Goal: Information Seeking & Learning: Learn about a topic

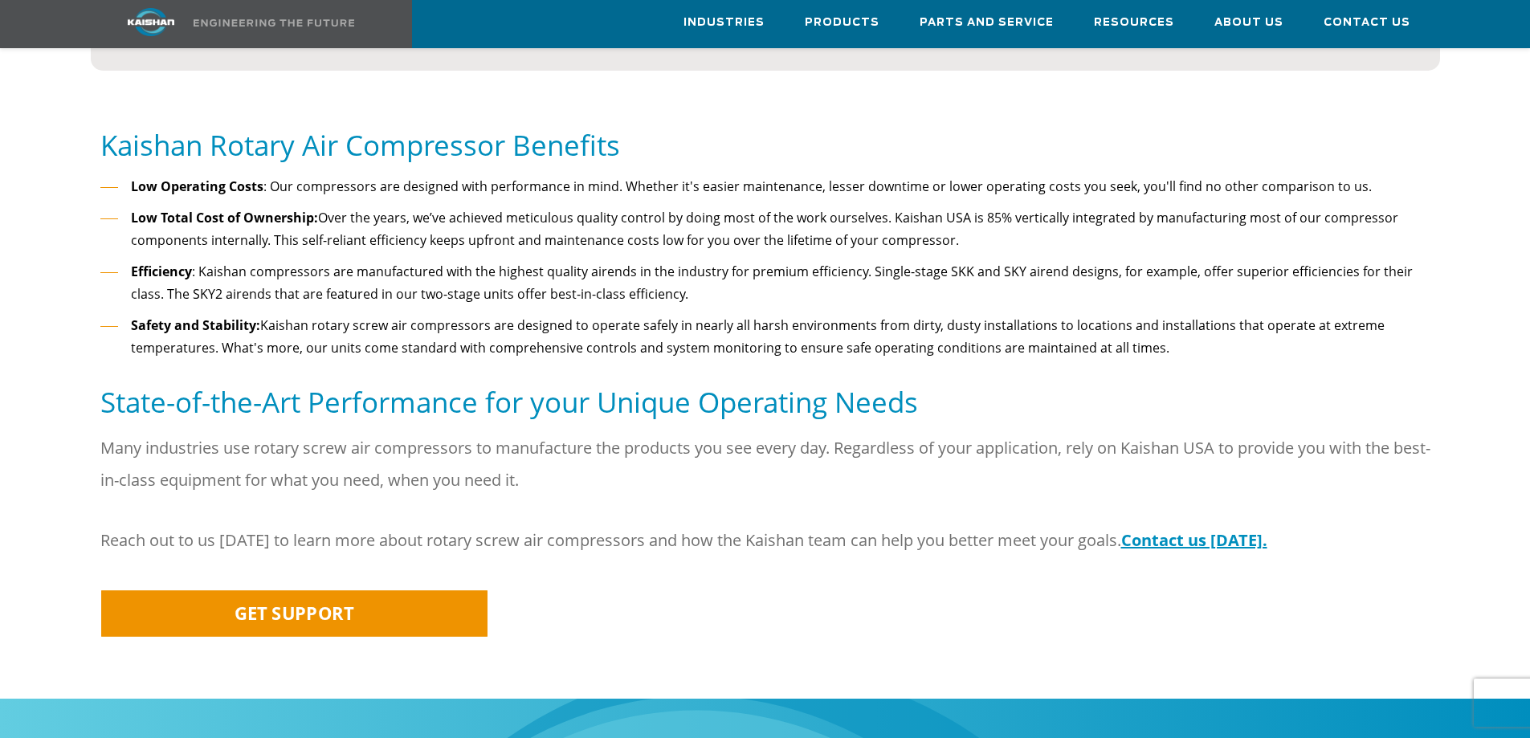
scroll to position [1607, 0]
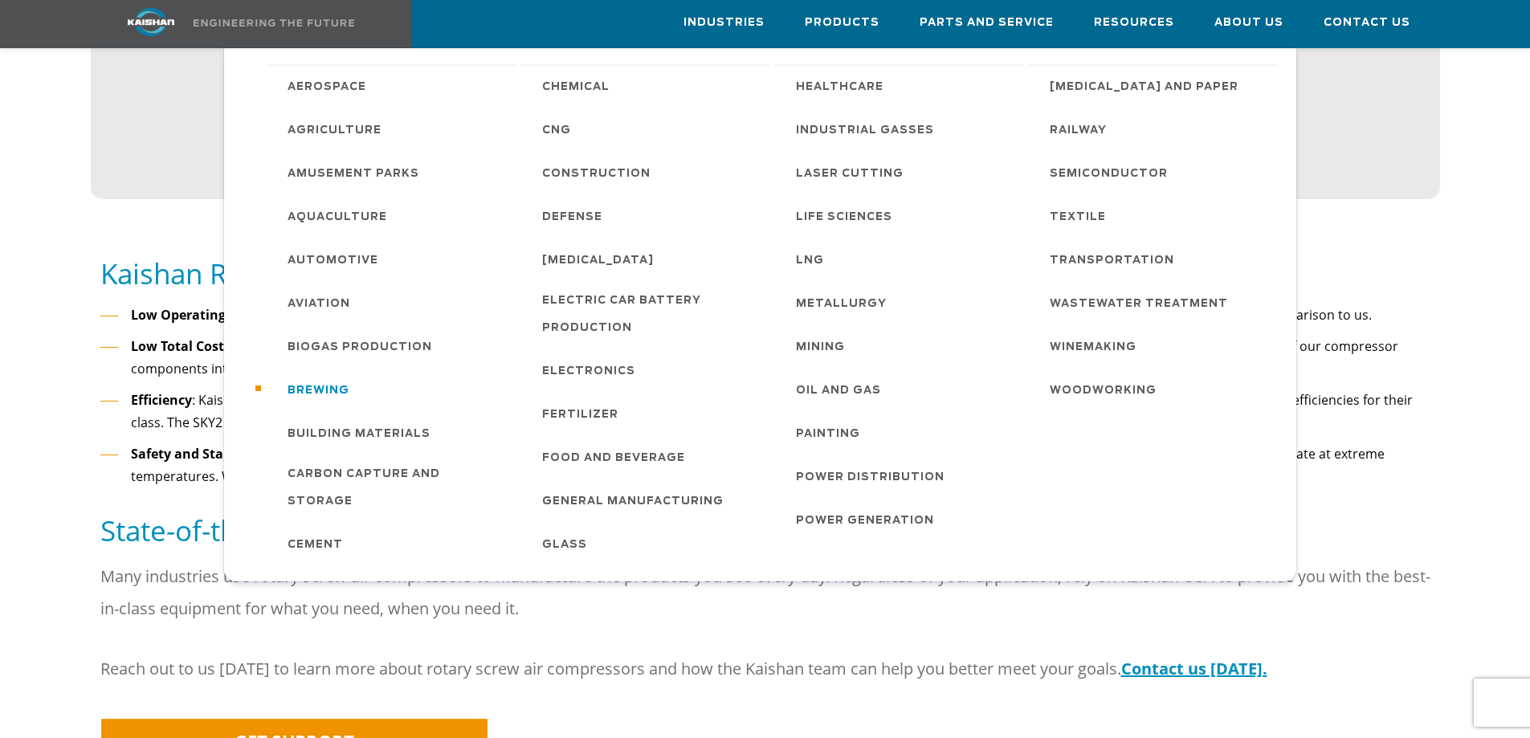
click at [327, 389] on span "Brewing" at bounding box center [319, 391] width 62 height 27
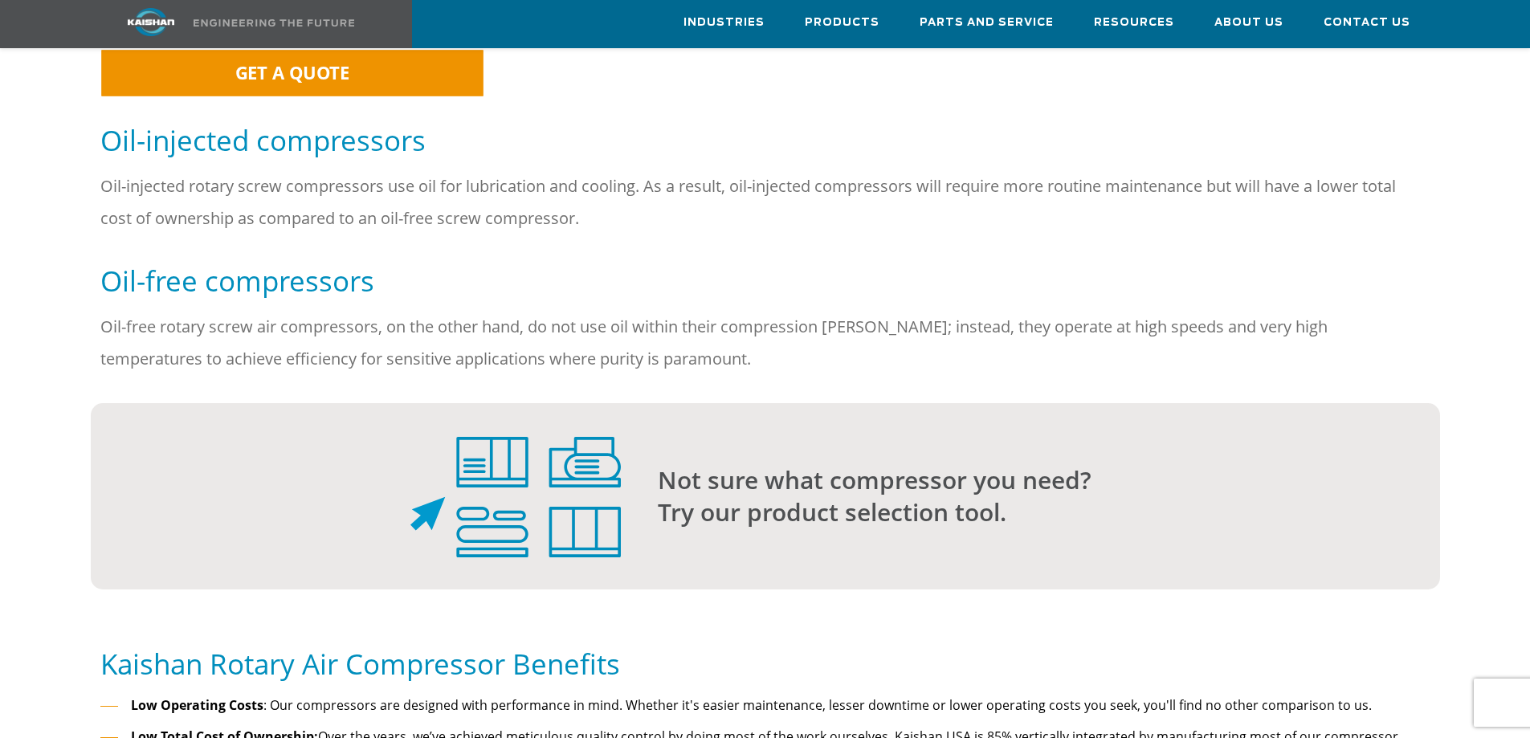
scroll to position [1205, 0]
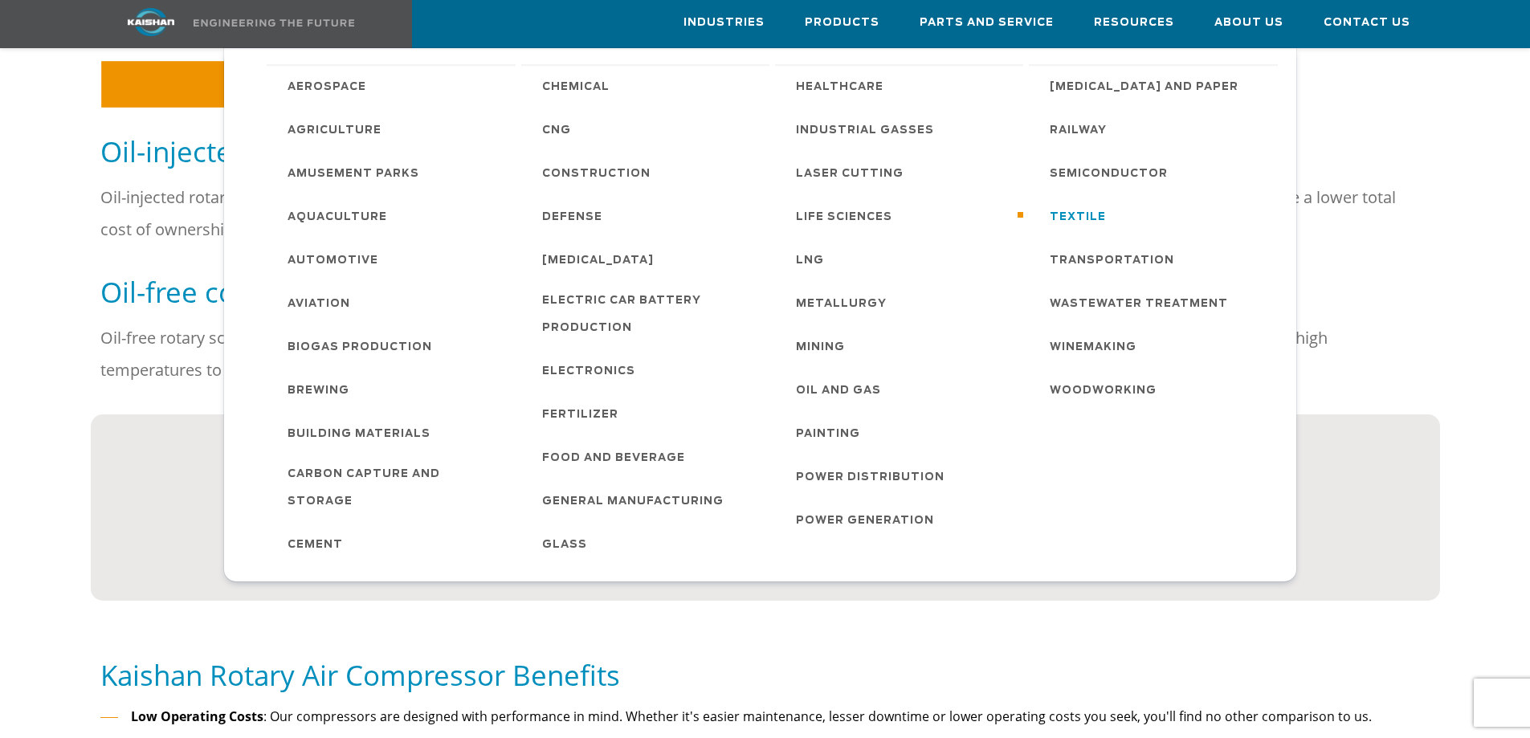
click at [1091, 209] on span "Textile" at bounding box center [1078, 217] width 56 height 27
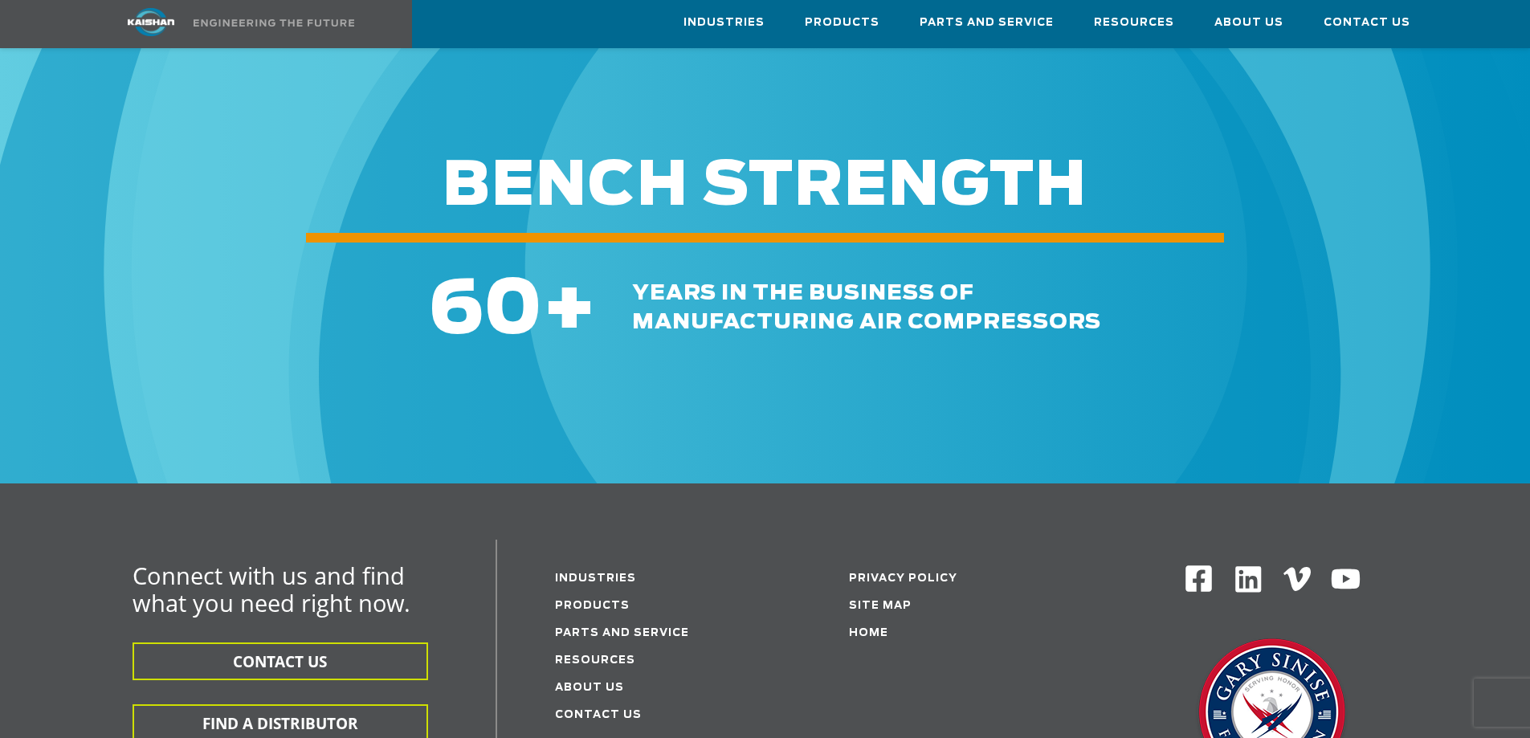
scroll to position [2410, 0]
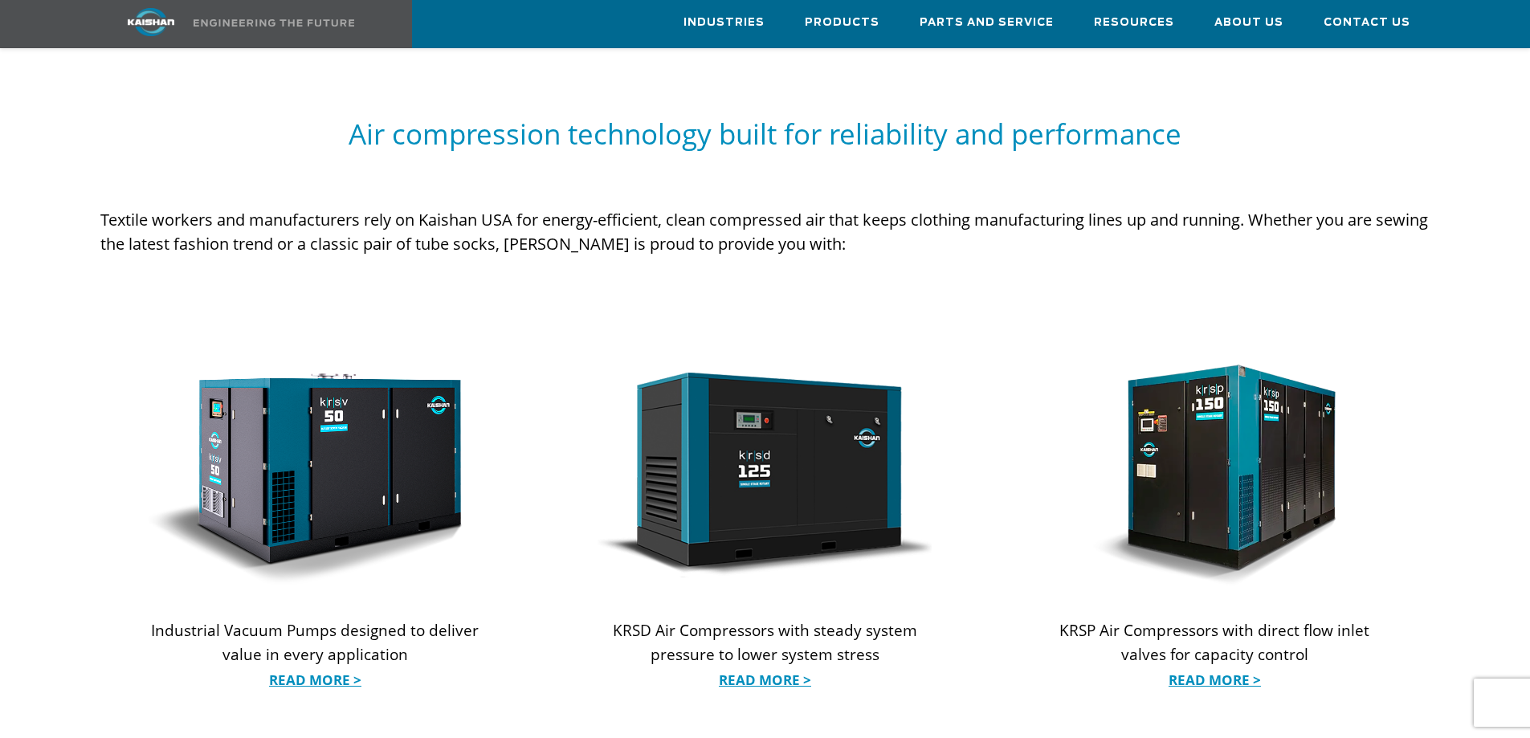
scroll to position [1285, 0]
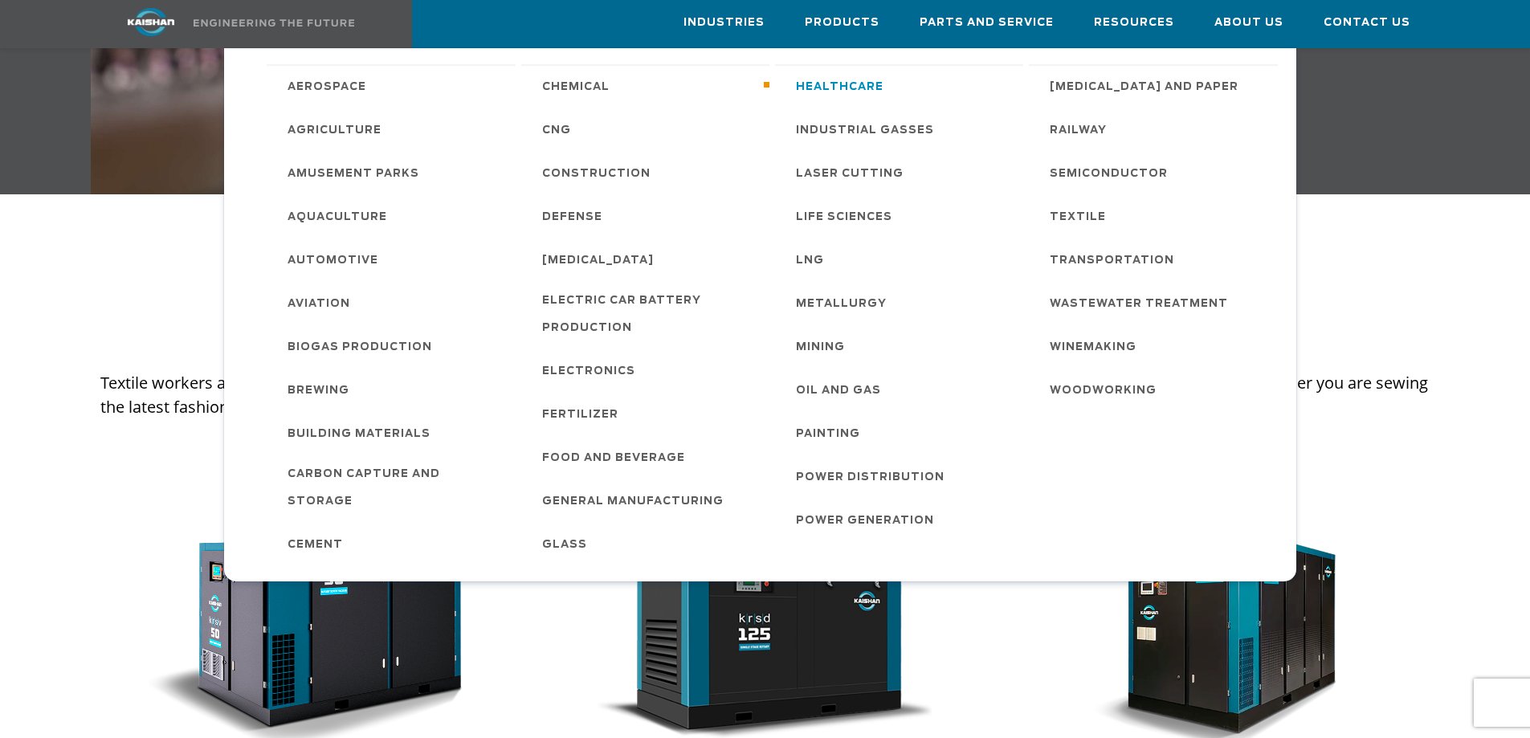
click at [827, 92] on span "Healthcare" at bounding box center [840, 87] width 88 height 27
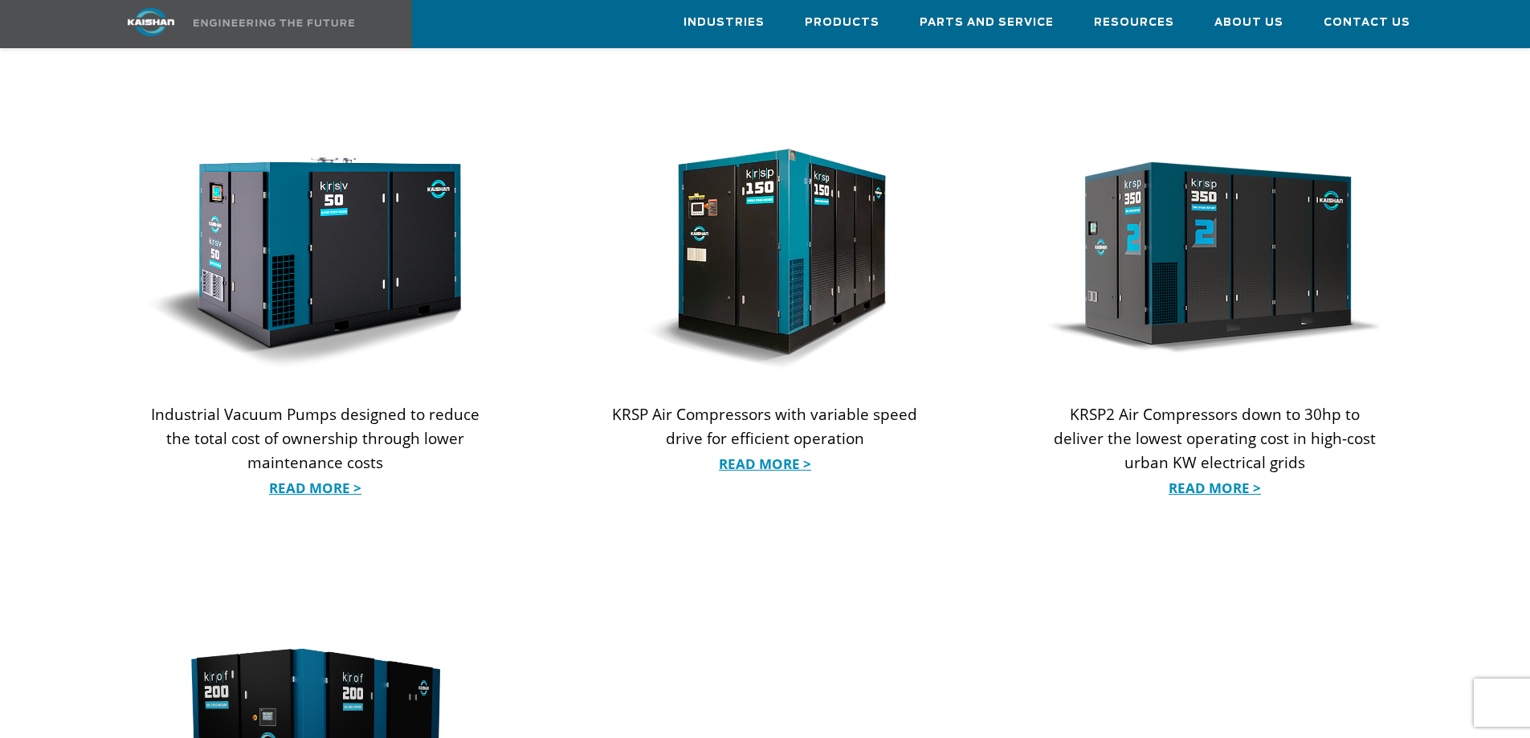
scroll to position [1526, 0]
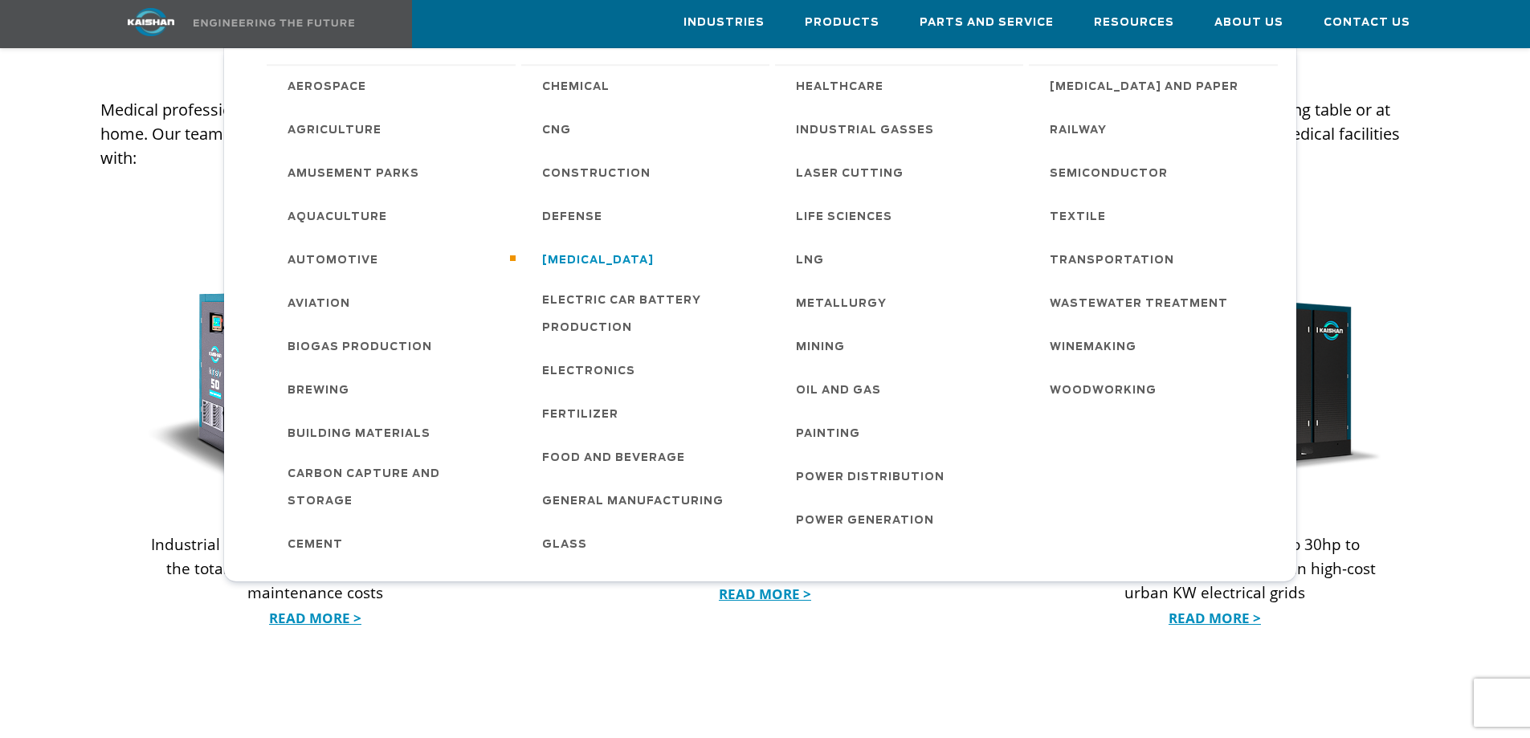
click at [616, 263] on span "[MEDICAL_DATA]" at bounding box center [598, 260] width 112 height 27
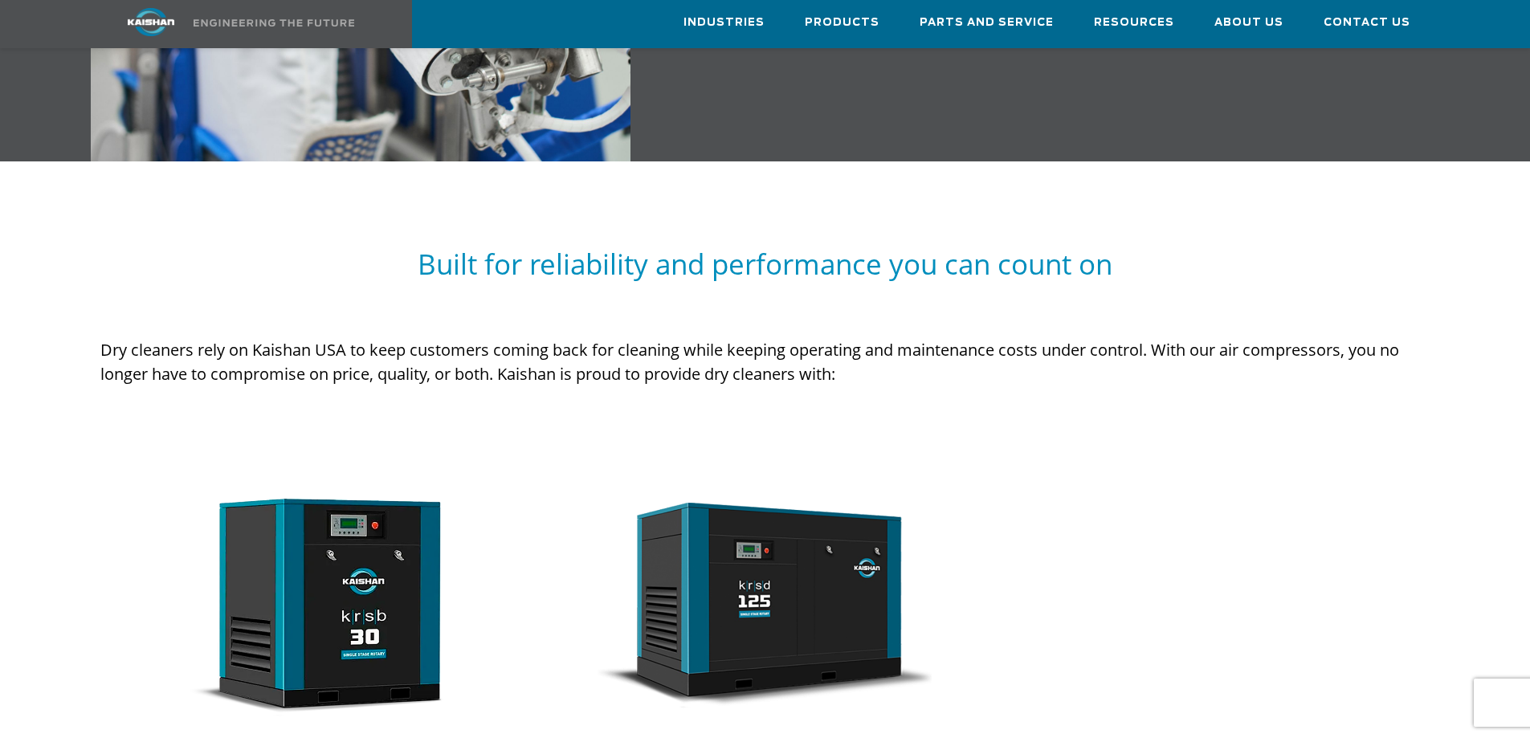
scroll to position [1446, 0]
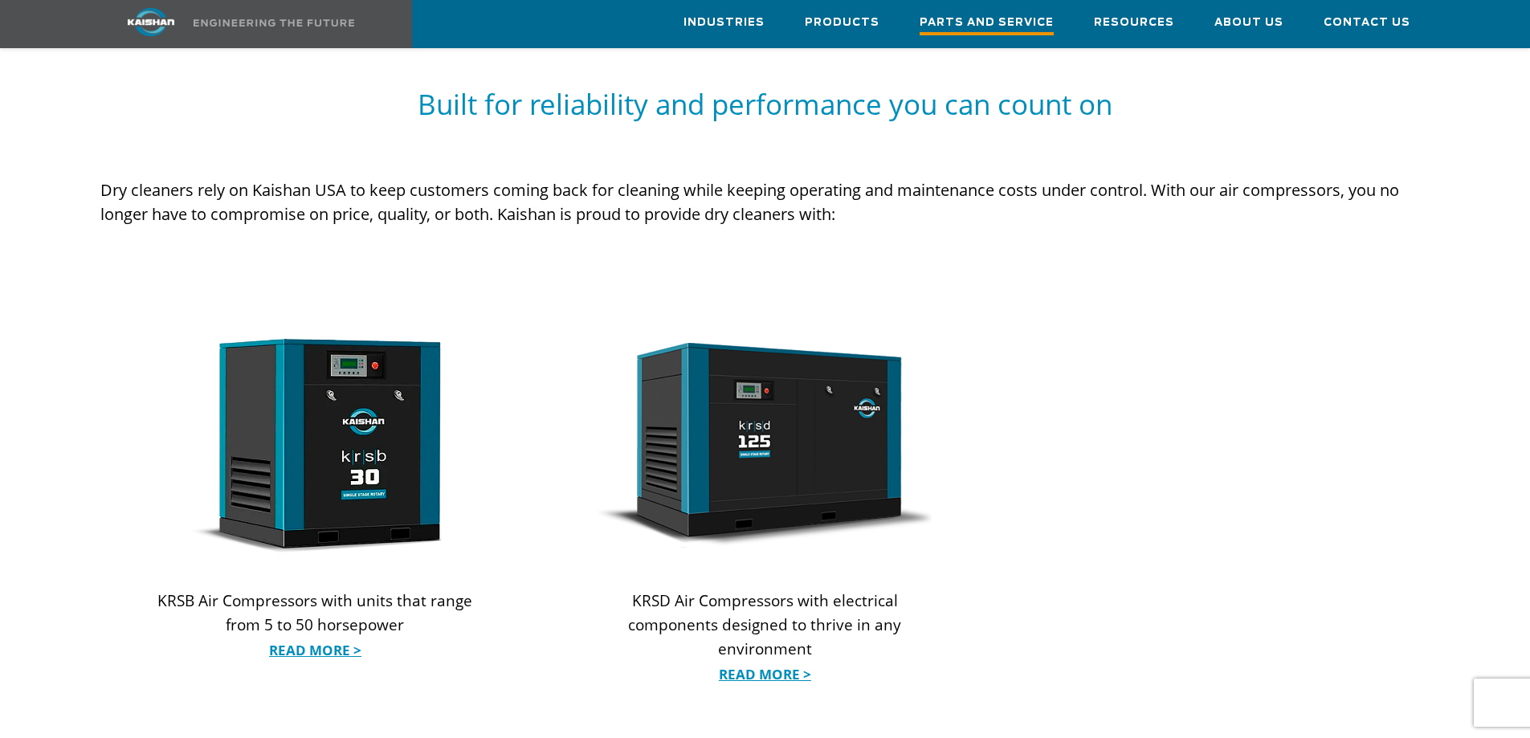
click at [947, 25] on span "Parts and Service" at bounding box center [987, 25] width 134 height 22
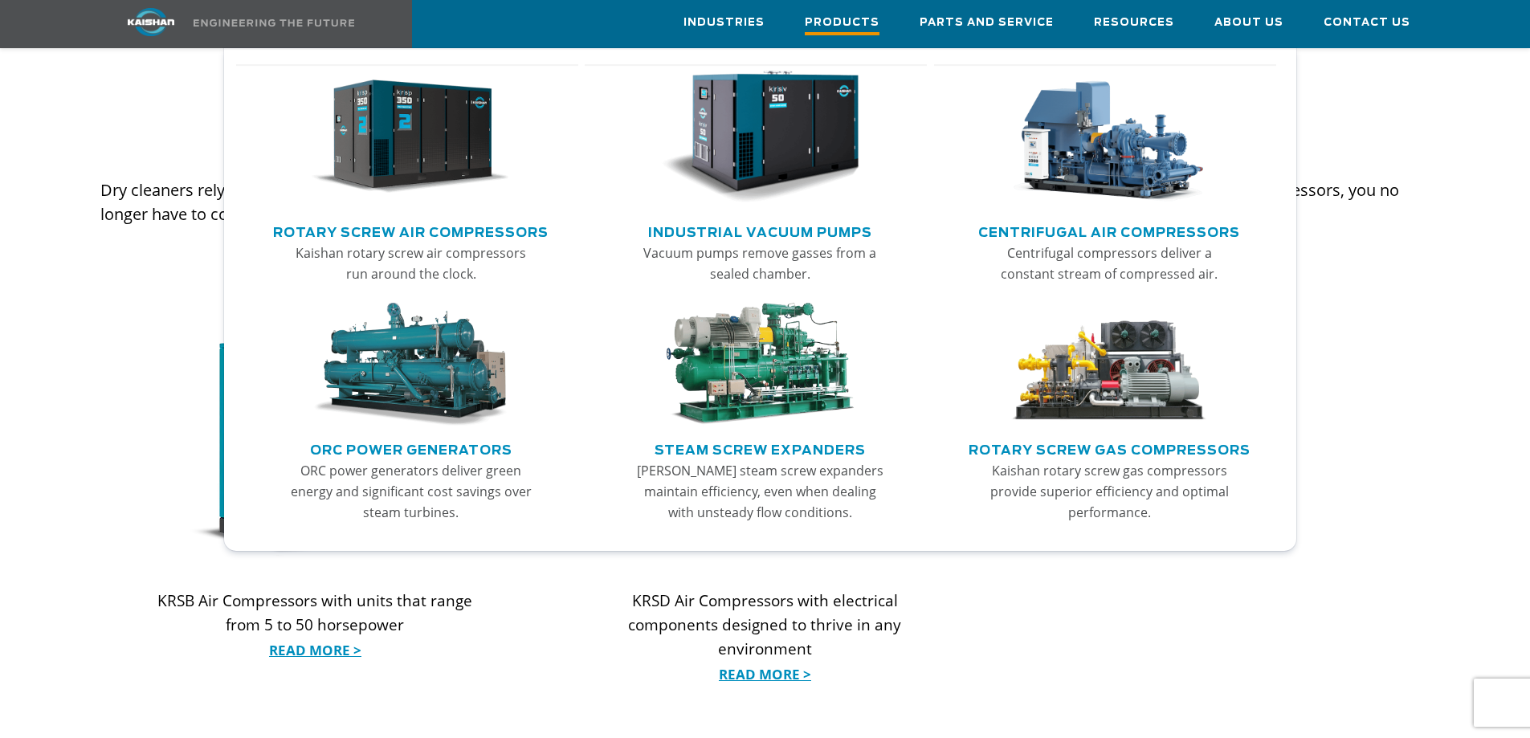
click at [860, 23] on span "Products" at bounding box center [842, 25] width 75 height 22
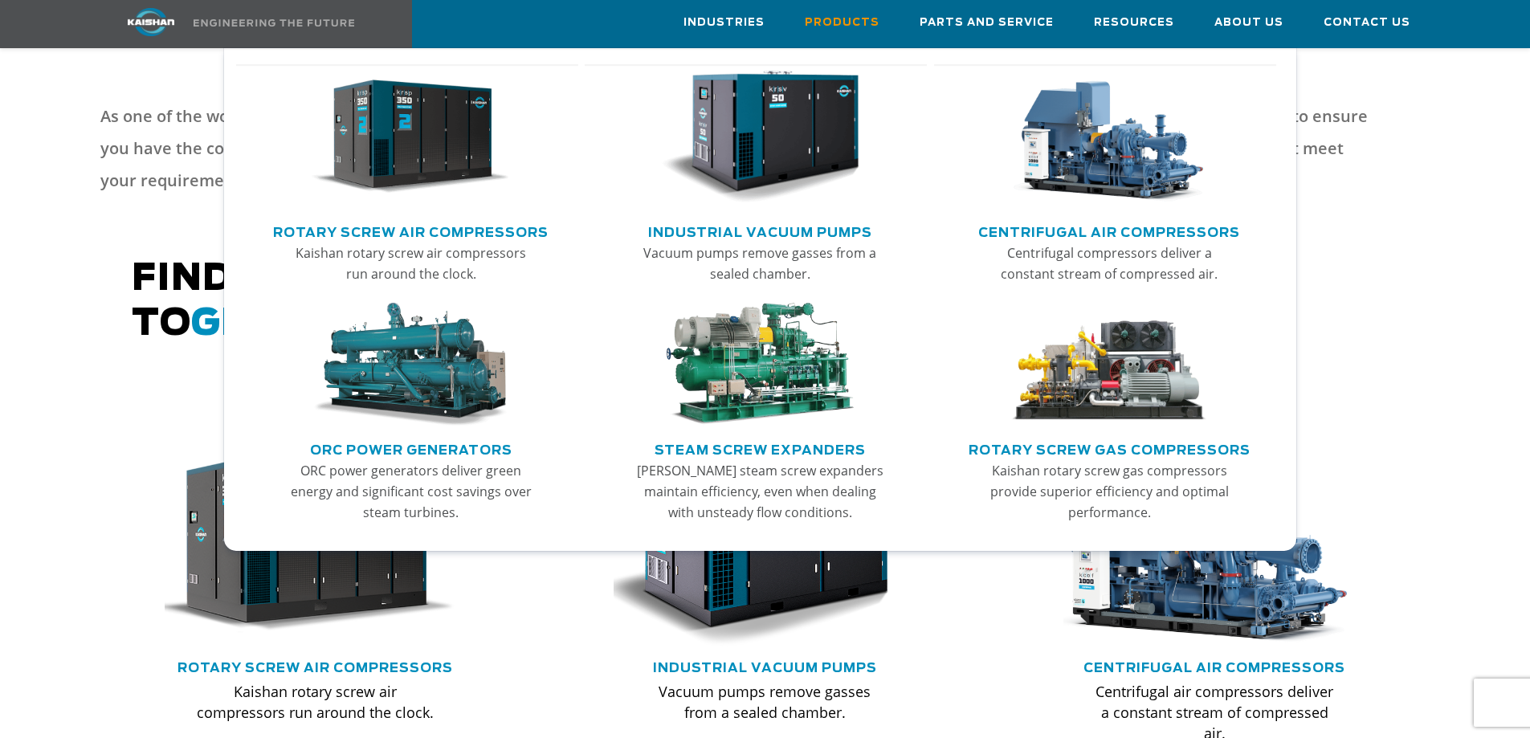
scroll to position [803, 0]
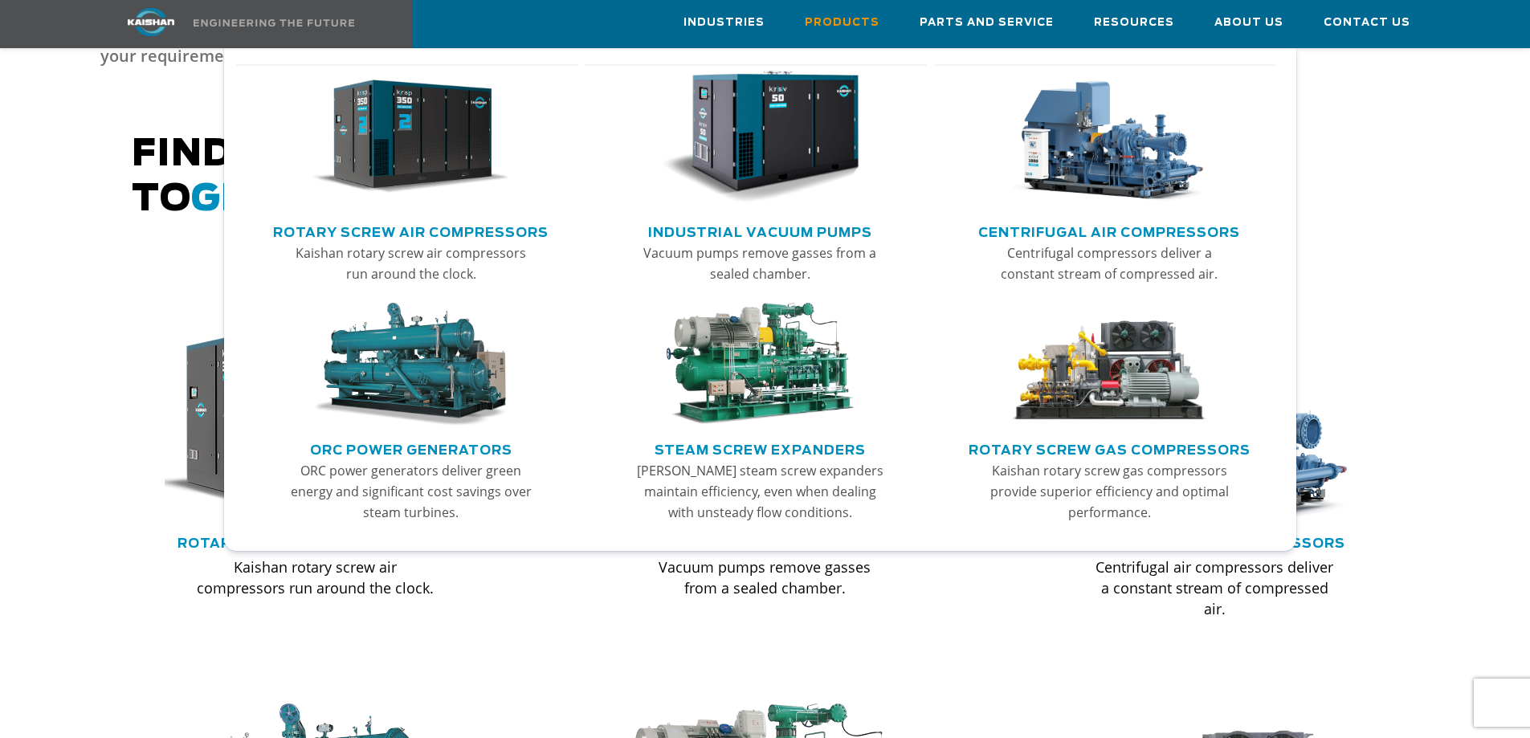
click at [224, 531] on ul "Rotary Screw Air Compressors Kaishan rotary screw air compressors run around th…" at bounding box center [760, 299] width 1072 height 503
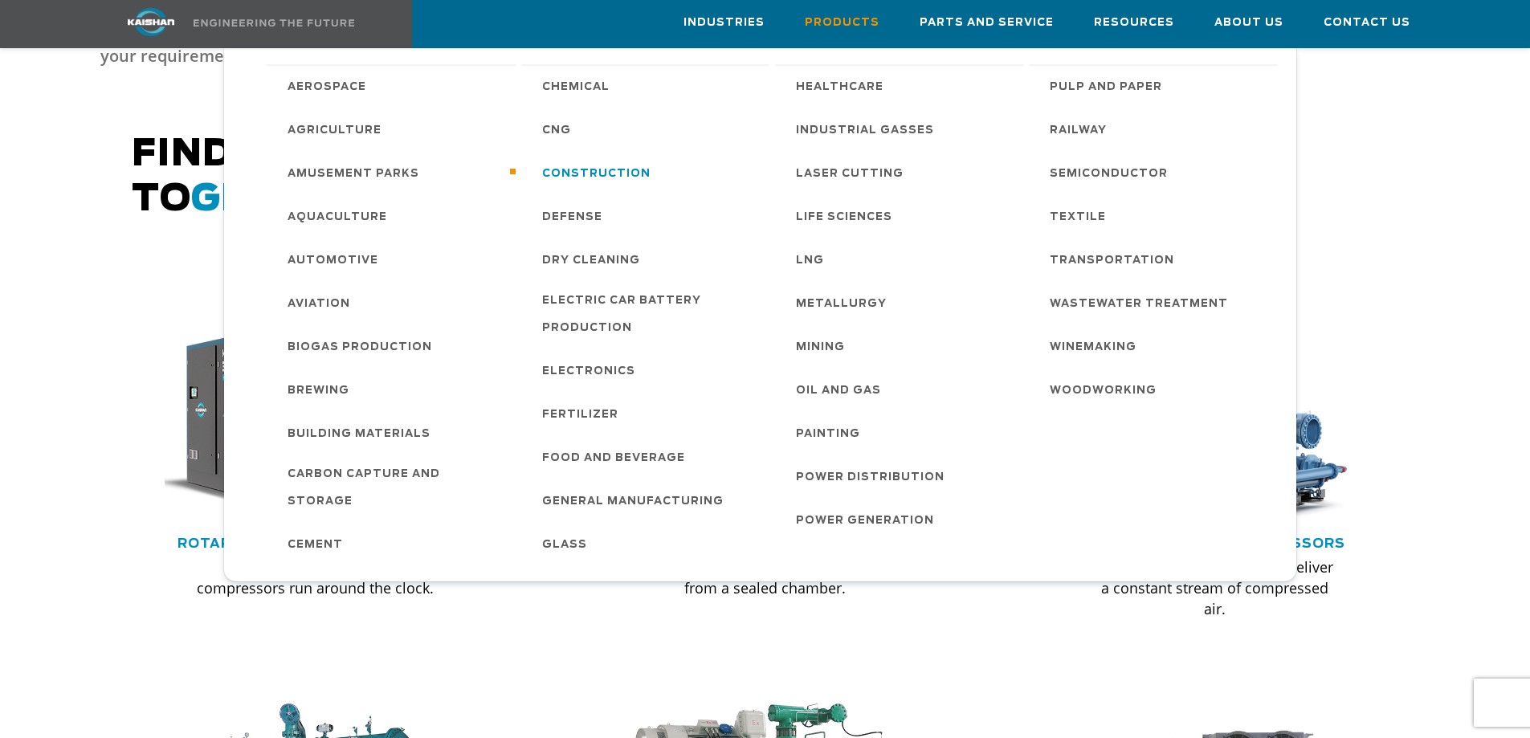
click at [626, 178] on span "Construction" at bounding box center [596, 174] width 108 height 27
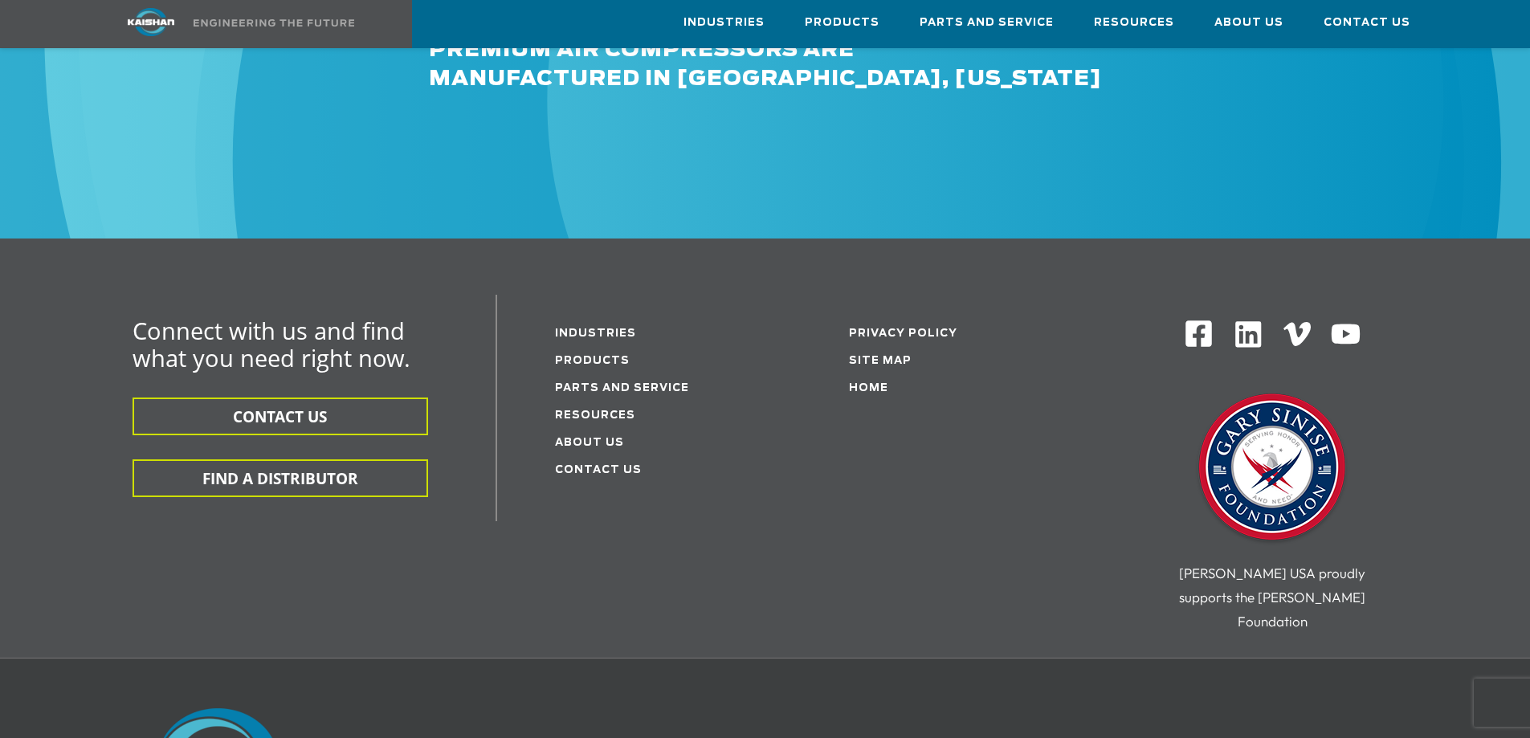
scroll to position [2650, 0]
